Goal: Find specific page/section: Find specific page/section

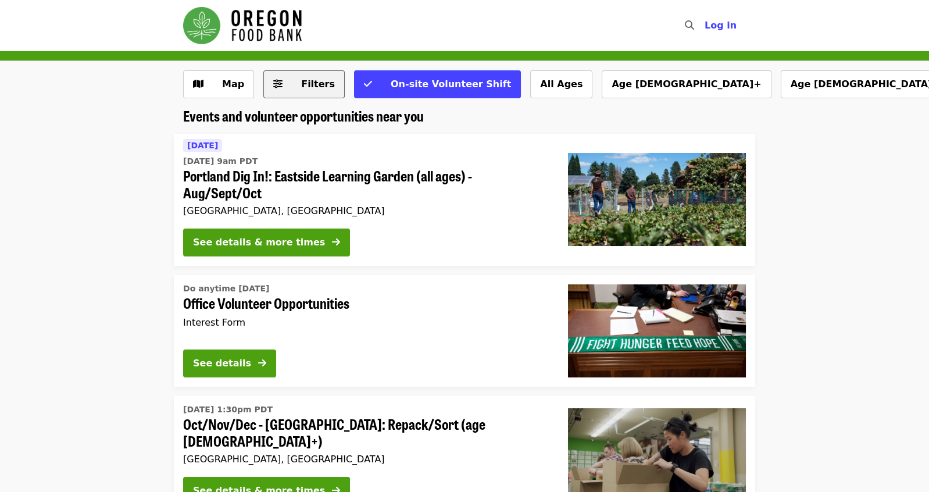
click at [290, 81] on span "Filters" at bounding box center [312, 84] width 45 height 14
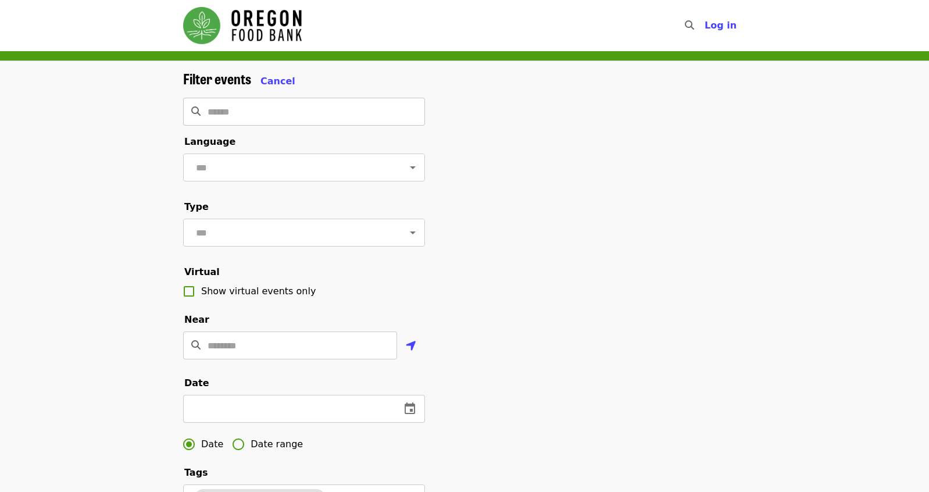
click at [248, 112] on input "Search" at bounding box center [317, 112] width 218 height 28
click at [275, 90] on form "Filter events Cancel ​ Language ​ Type ​ Virtual Show virtual events only Near …" at bounding box center [304, 387] width 242 height 635
click at [272, 79] on span "Cancel" at bounding box center [278, 81] width 35 height 11
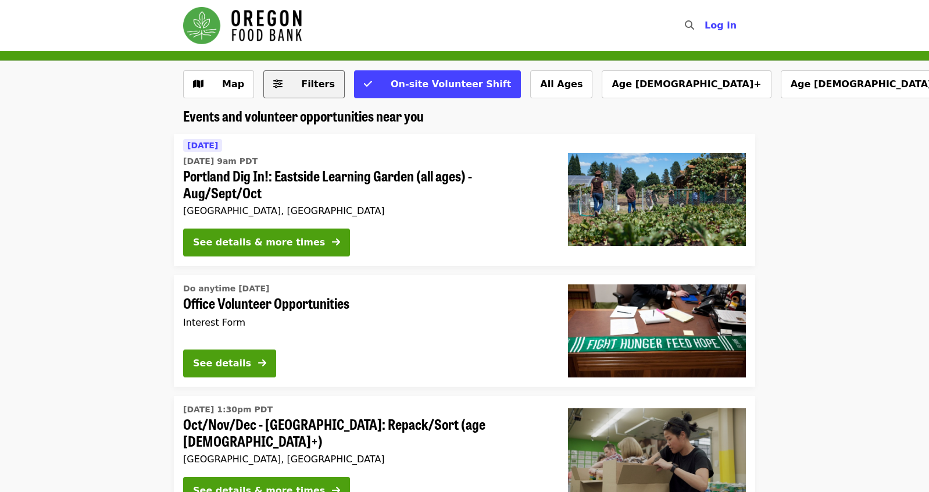
click at [282, 80] on button "Filters" at bounding box center [303, 84] width 81 height 28
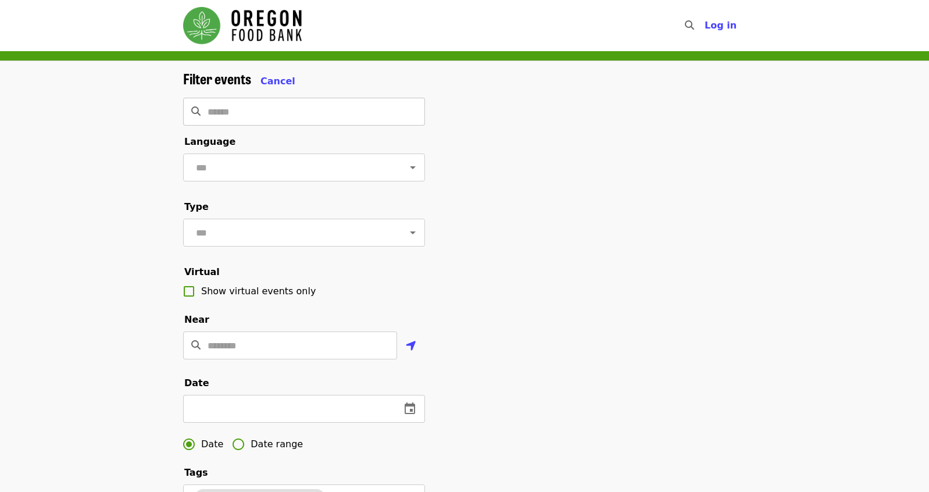
click at [266, 105] on input "Search" at bounding box center [317, 112] width 218 height 28
type input "******"
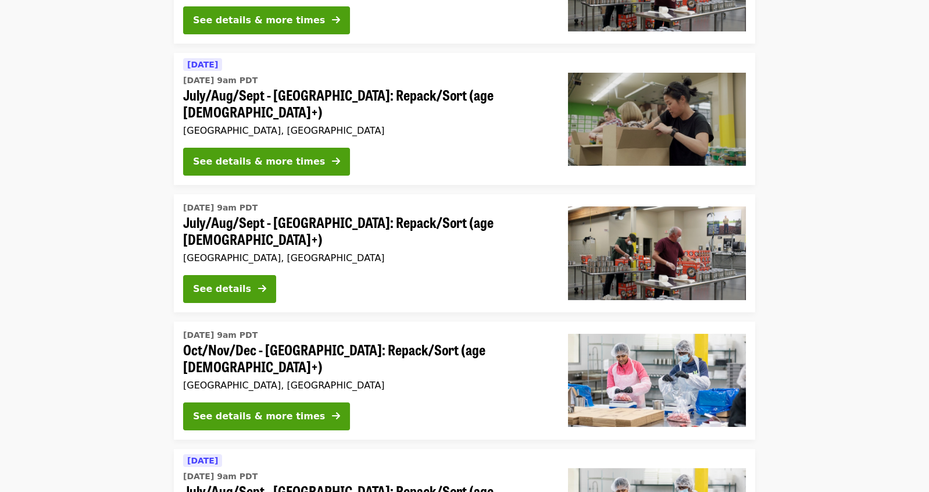
scroll to position [291, 0]
